Goal: Find specific page/section: Find specific page/section

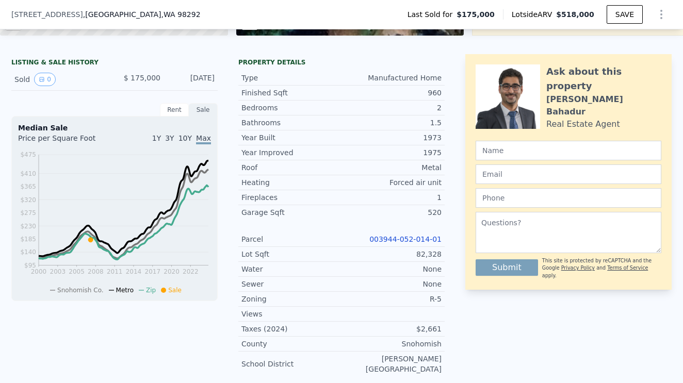
scroll to position [222, 0]
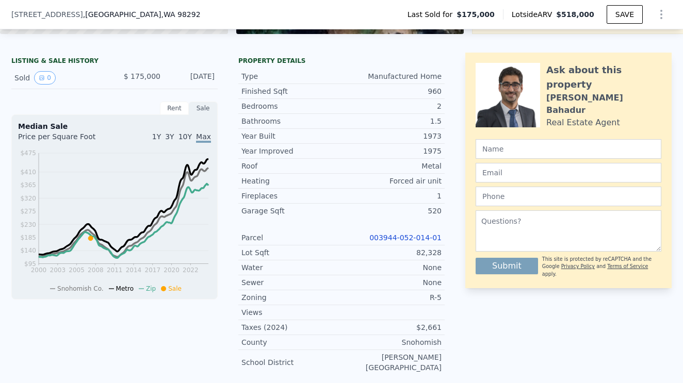
click at [409, 237] on link "003944-052-014-01" at bounding box center [405, 238] width 72 height 8
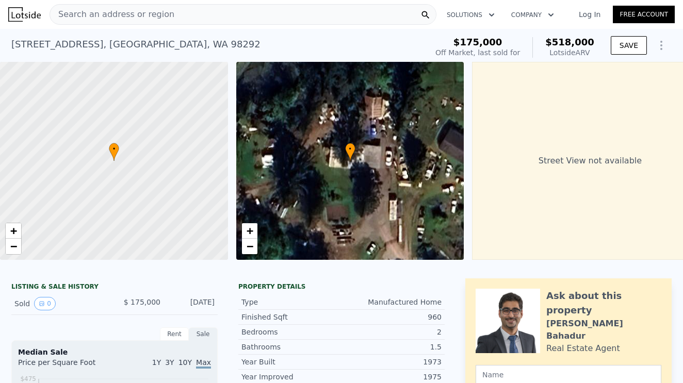
click at [185, 16] on div "Search an address or region" at bounding box center [243, 14] width 387 height 21
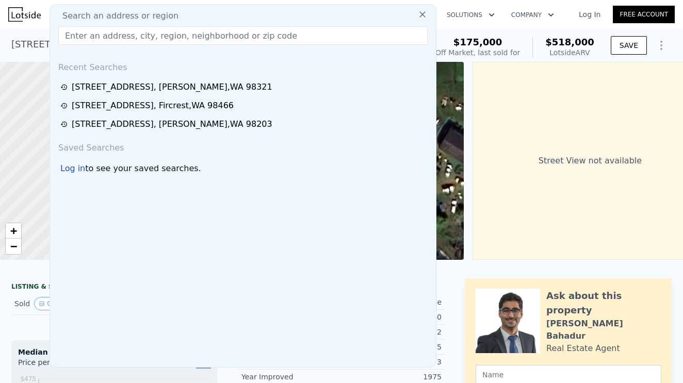
click at [88, 43] on input "text" at bounding box center [242, 35] width 369 height 19
paste input "4619 Marble Ln, Everett, WA 98203"
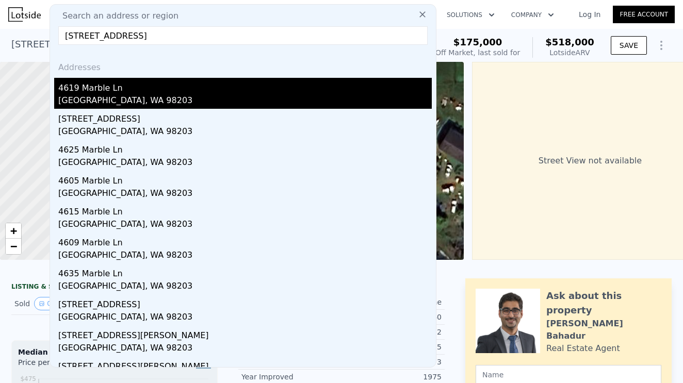
type input "4619 Marble Ln, Everett, WA 98203"
click at [97, 96] on div "Everett, WA 98203" at bounding box center [244, 101] width 373 height 14
